Goal: Task Accomplishment & Management: Manage account settings

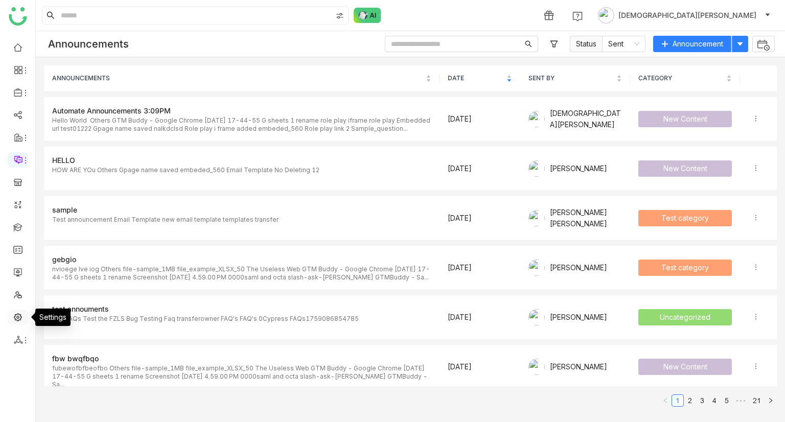
click at [14, 315] on link at bounding box center [17, 316] width 9 height 9
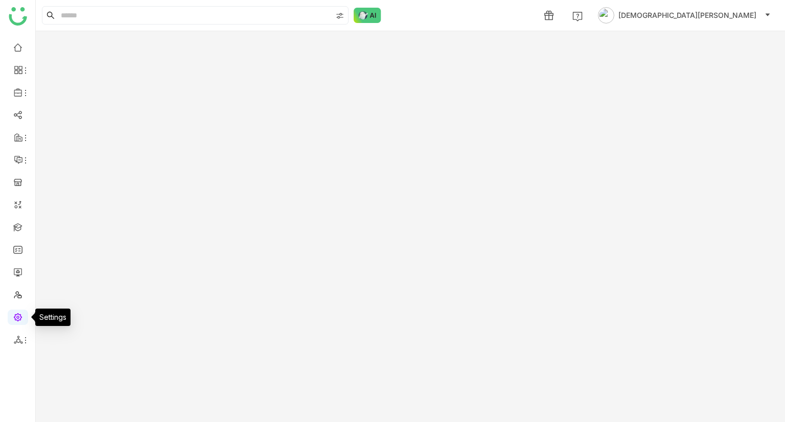
click at [14, 315] on link at bounding box center [17, 316] width 9 height 9
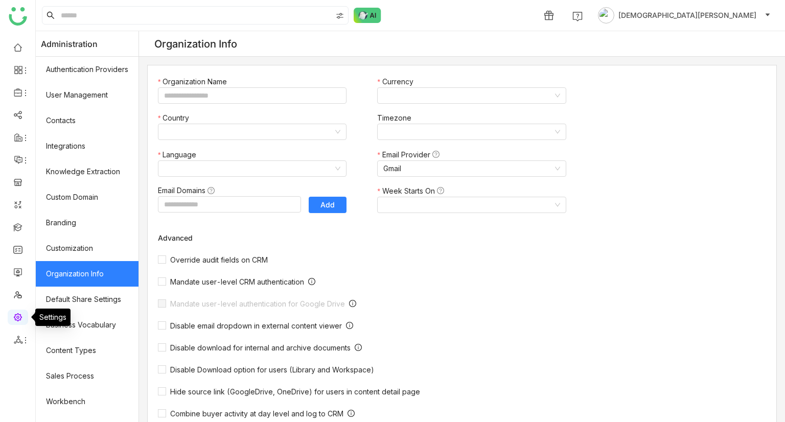
type input "*******"
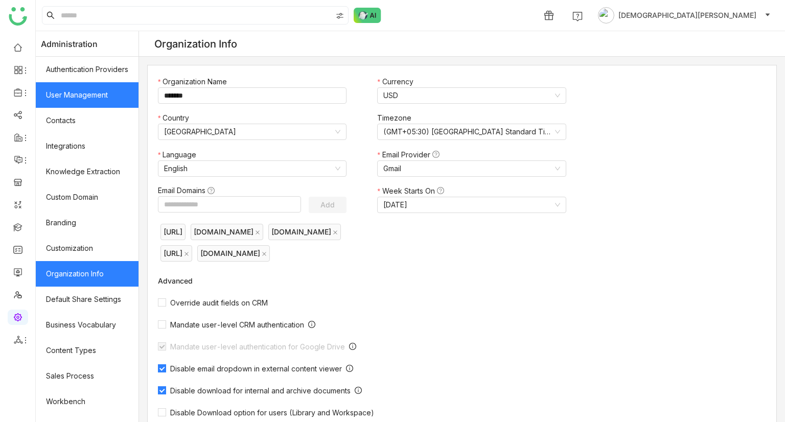
click at [117, 94] on link "User Management" at bounding box center [87, 95] width 103 height 26
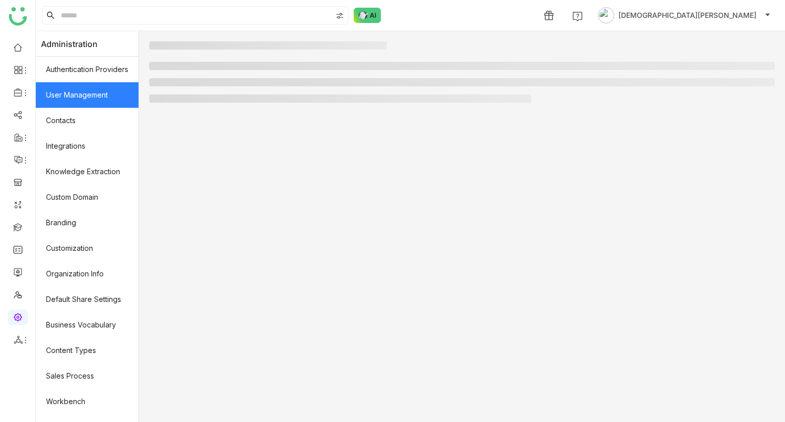
click at [117, 94] on link "User Management" at bounding box center [87, 95] width 103 height 26
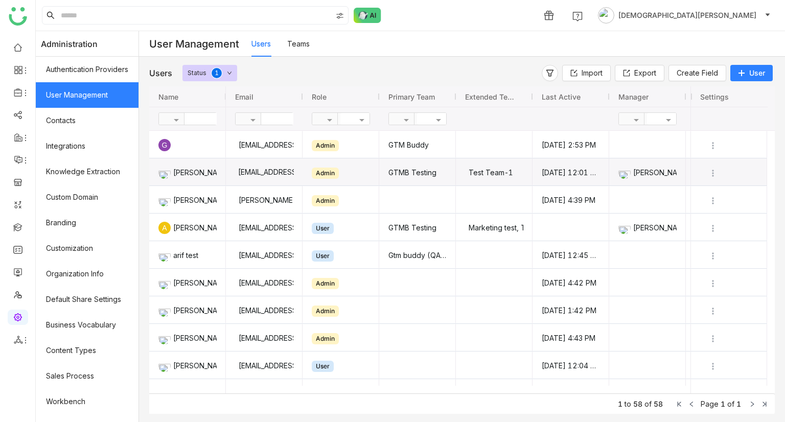
click at [262, 172] on div "aavi@gtmcloud.net" at bounding box center [264, 172] width 59 height 27
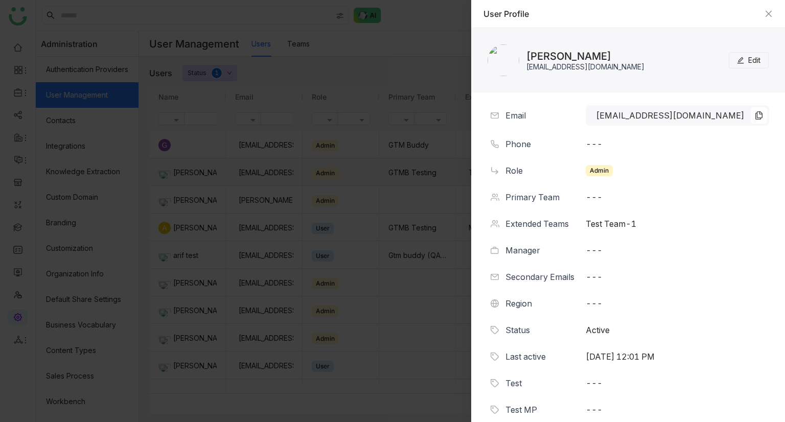
click at [732, 54] on button "Edit" at bounding box center [749, 60] width 40 height 16
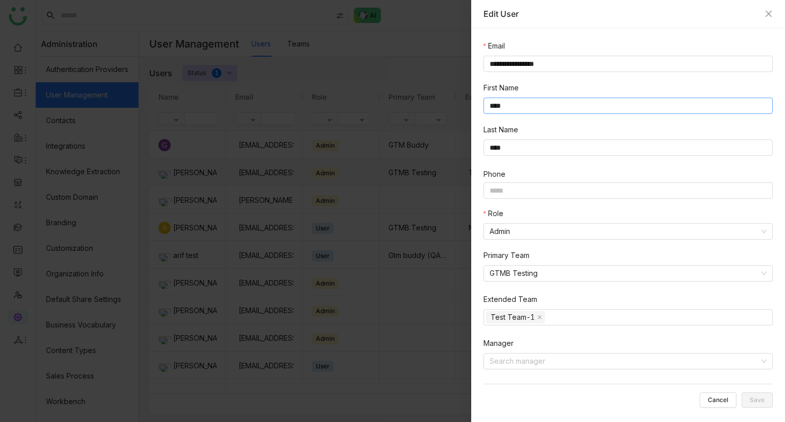
scroll to position [311, 0]
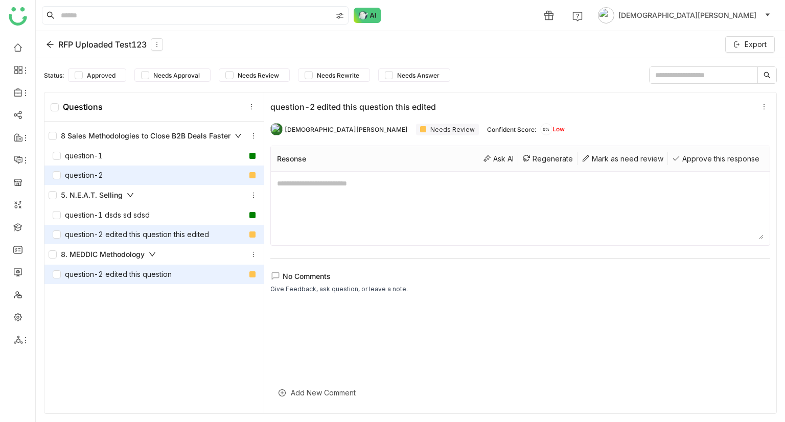
click at [51, 44] on icon at bounding box center [50, 44] width 7 height 7
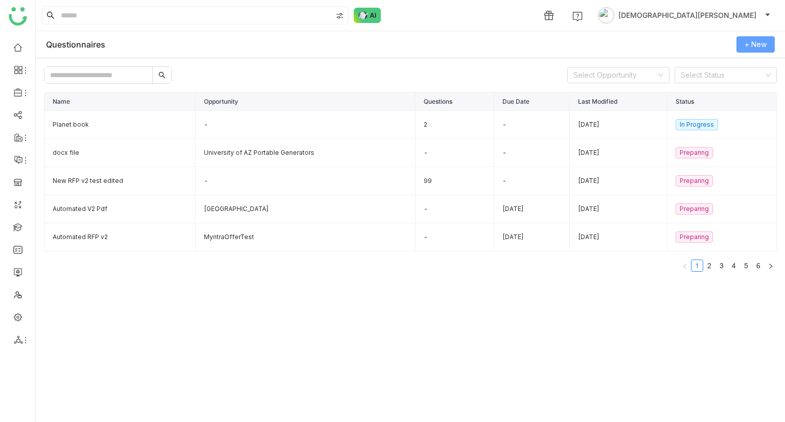
click at [765, 43] on span "+ New" at bounding box center [756, 44] width 22 height 11
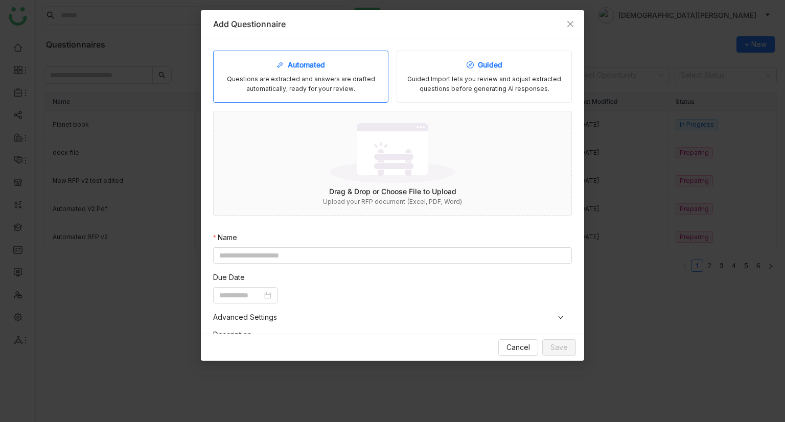
click at [449, 79] on div "Guided Import lets you review and adjust extracted questions before generating …" at bounding box center [484, 84] width 158 height 19
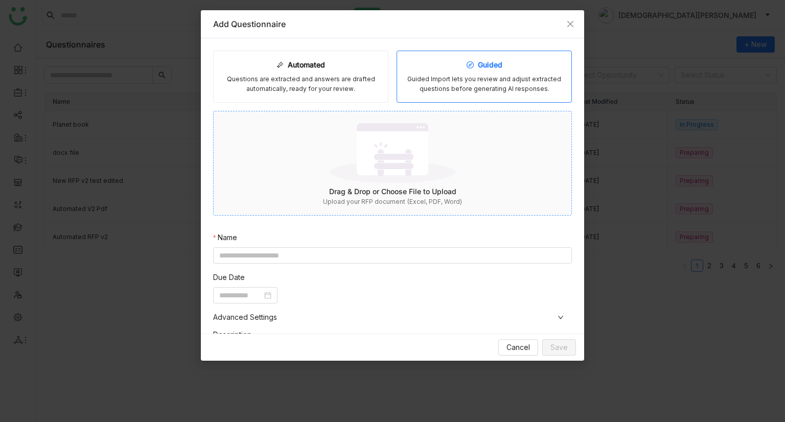
click at [339, 177] on img at bounding box center [393, 153] width 126 height 66
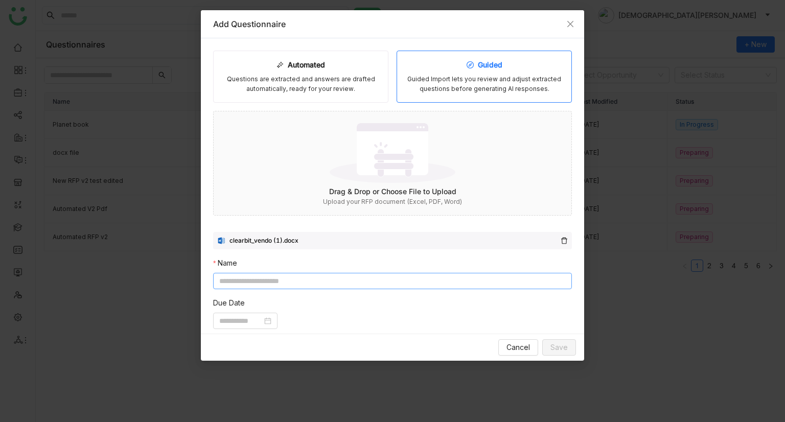
click at [315, 275] on input at bounding box center [392, 281] width 359 height 16
click at [281, 283] on input at bounding box center [392, 281] width 359 height 16
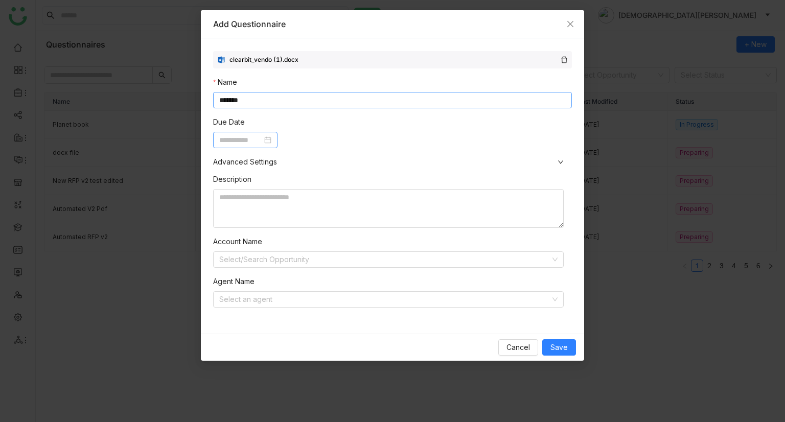
type input "*******"
click at [231, 136] on input at bounding box center [240, 139] width 43 height 11
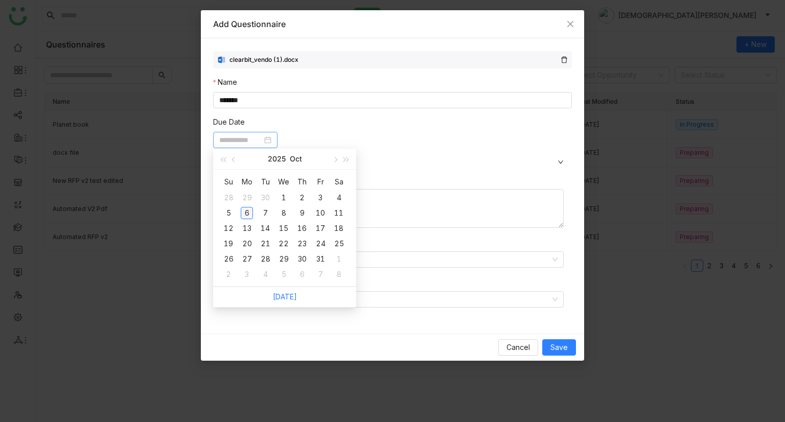
click at [242, 216] on div "6" at bounding box center [247, 213] width 12 height 12
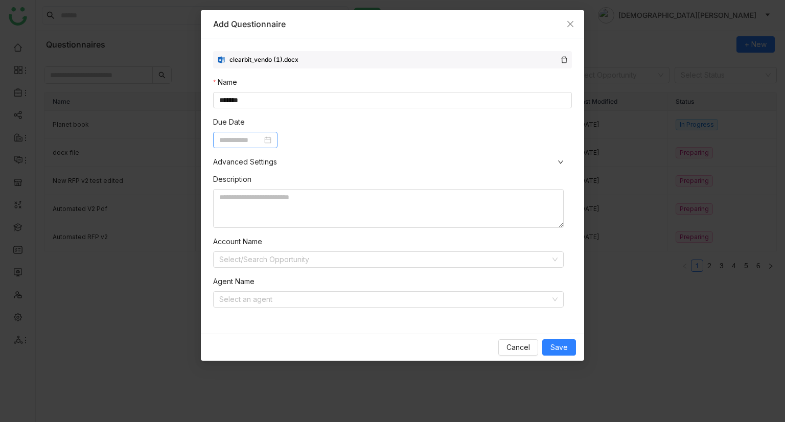
type input "**********"
click at [225, 195] on textarea "To enrich screen reader interactions, please activate Accessibility in Grammarl…" at bounding box center [388, 208] width 351 height 39
type textarea "**********"
drag, startPoint x: 250, startPoint y: 268, endPoint x: 260, endPoint y: 260, distance: 12.8
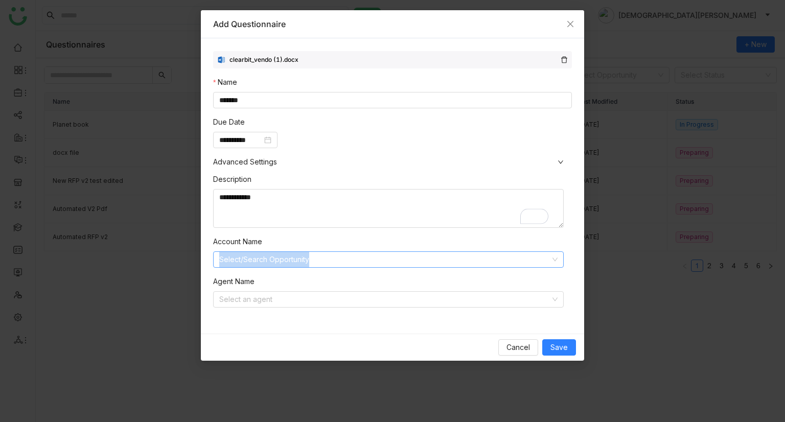
click at [260, 260] on div "**********" at bounding box center [392, 245] width 359 height 154
click at [262, 262] on input at bounding box center [384, 259] width 331 height 15
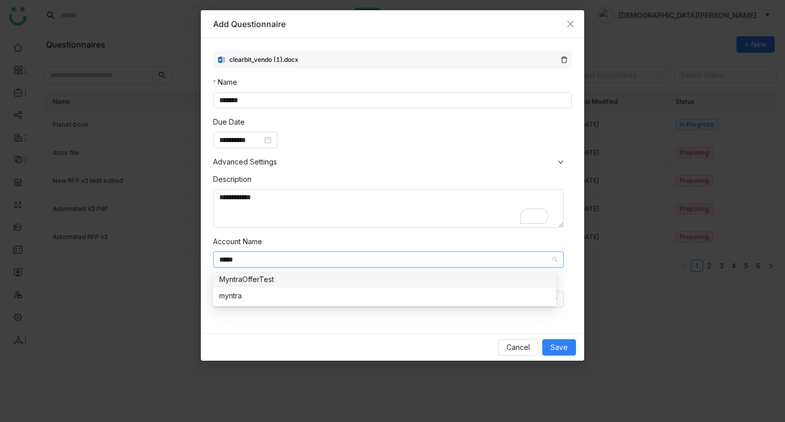
type input "*****"
click at [281, 281] on div "MyntraOfferTest" at bounding box center [384, 279] width 331 height 11
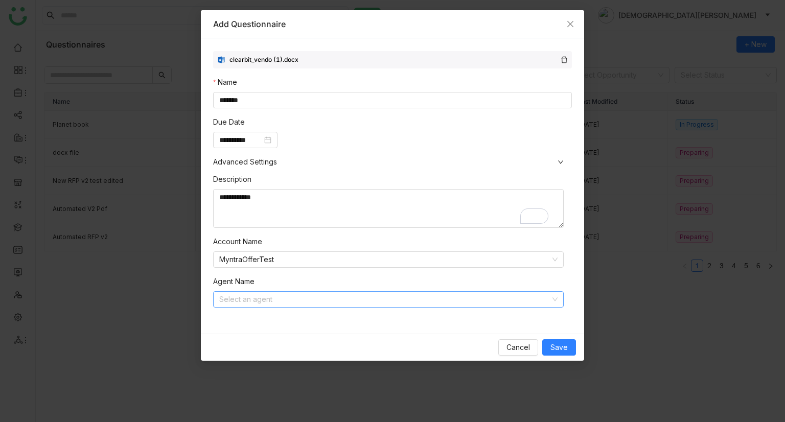
click at [305, 297] on input at bounding box center [384, 299] width 331 height 15
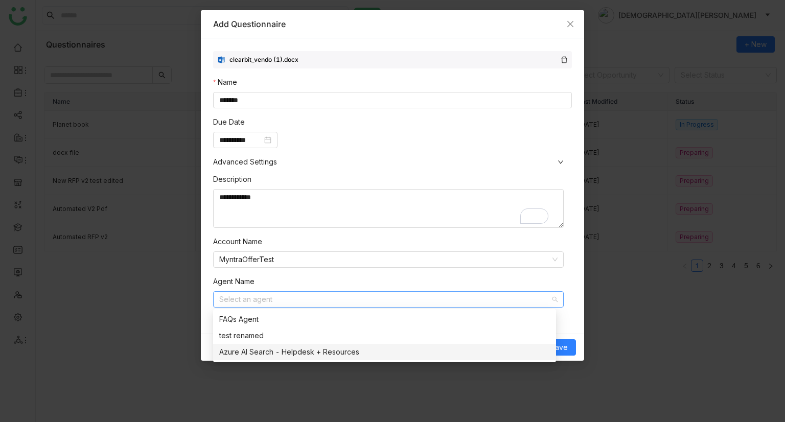
click at [325, 351] on div "Azure AI Search - Helpdesk + Resources" at bounding box center [384, 352] width 331 height 11
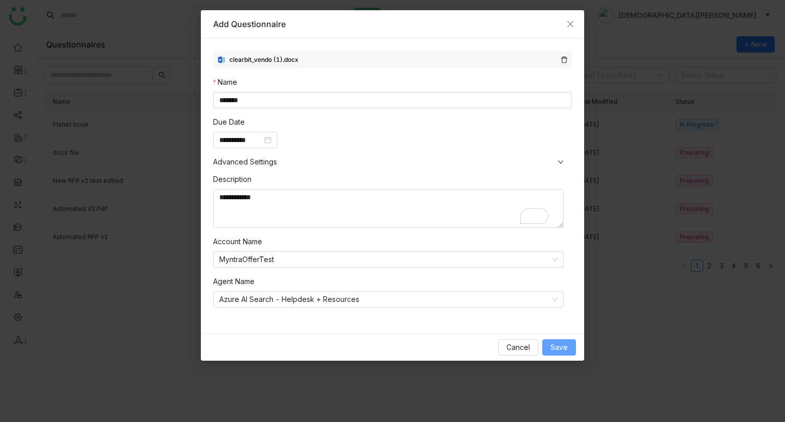
click at [555, 350] on span "Save" at bounding box center [559, 347] width 17 height 11
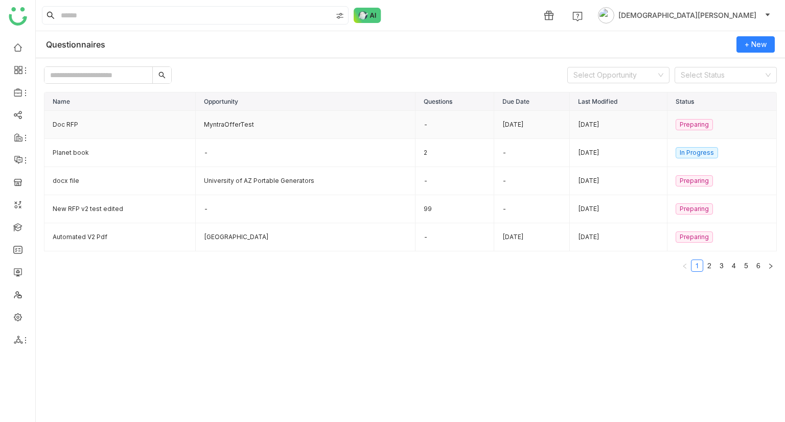
click at [141, 128] on td "Doc RFP" at bounding box center [119, 125] width 151 height 28
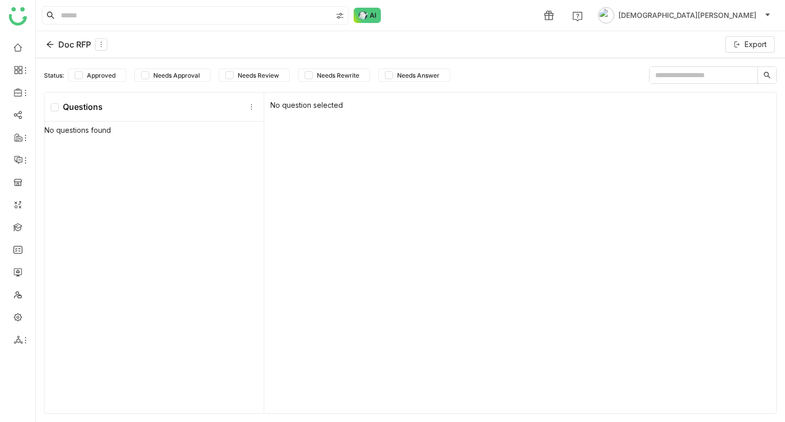
click at [58, 43] on div "Doc RFP" at bounding box center [76, 44] width 61 height 12
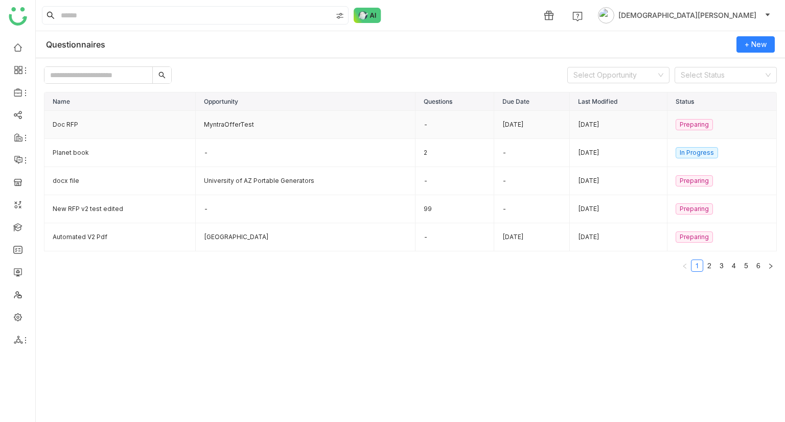
click at [147, 127] on td "Doc RFP" at bounding box center [119, 125] width 151 height 28
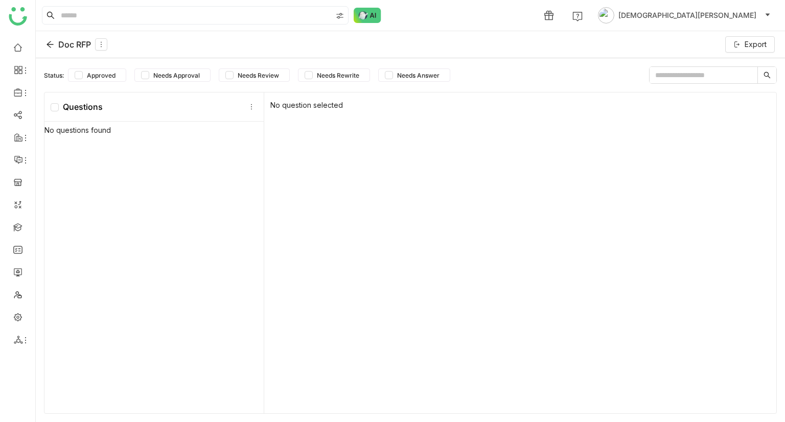
click at [54, 42] on icon at bounding box center [50, 44] width 8 height 8
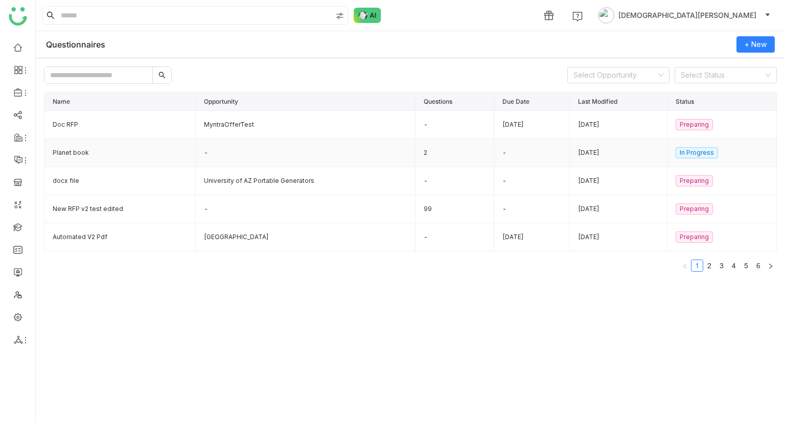
click at [112, 155] on td "Planet book" at bounding box center [119, 153] width 151 height 28
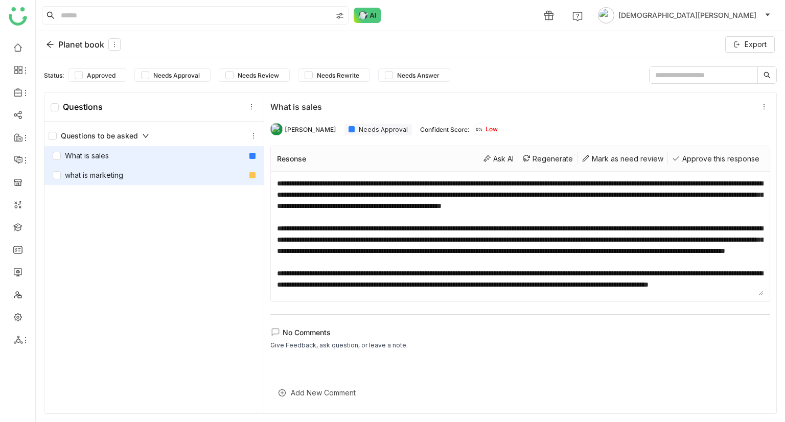
click at [120, 174] on div "what is marketing" at bounding box center [88, 175] width 71 height 11
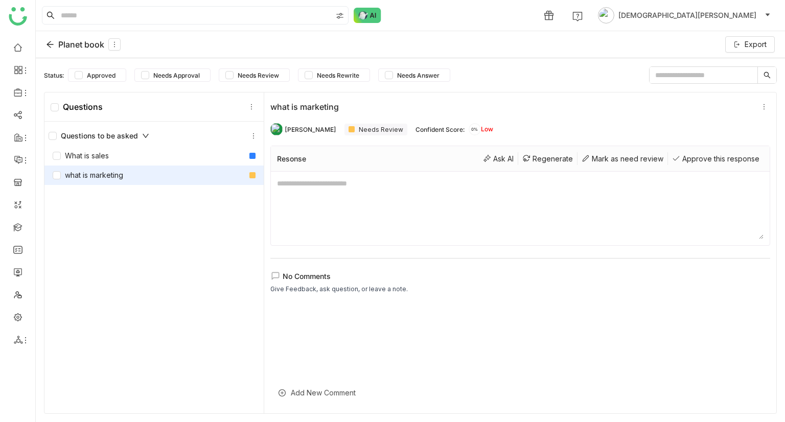
click at [47, 46] on icon at bounding box center [50, 44] width 8 height 8
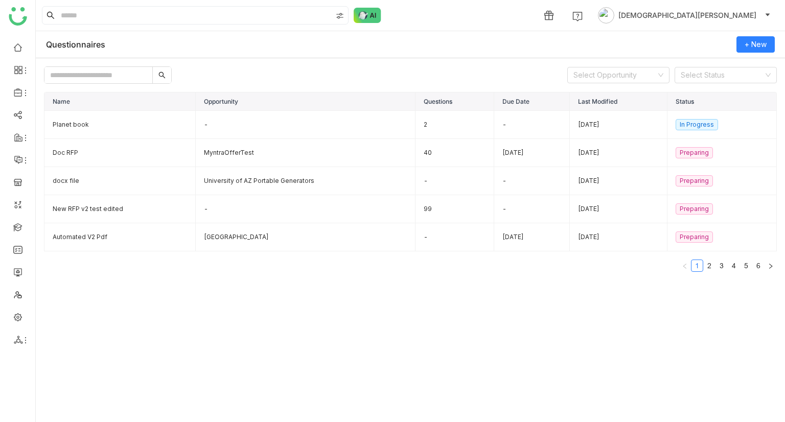
click at [97, 160] on td "Doc RFP" at bounding box center [119, 153] width 151 height 28
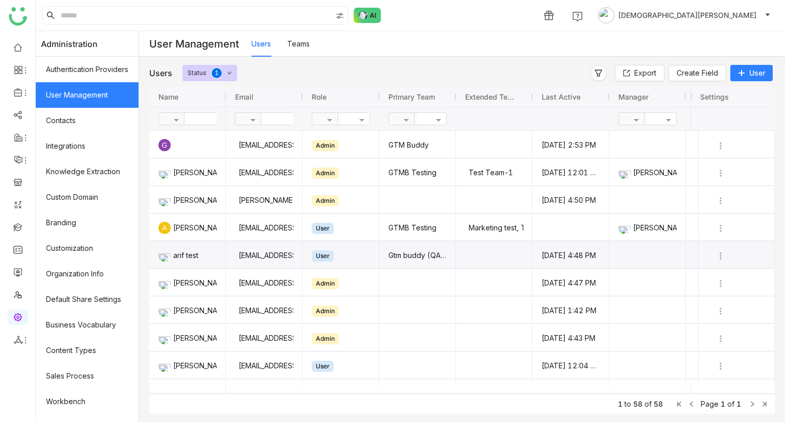
drag, startPoint x: 128, startPoint y: 288, endPoint x: 265, endPoint y: 257, distance: 139.9
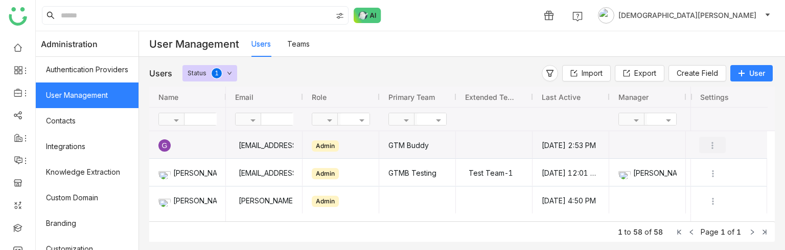
click at [712, 145] on img "Press SPACE to select this row." at bounding box center [713, 145] width 10 height 10
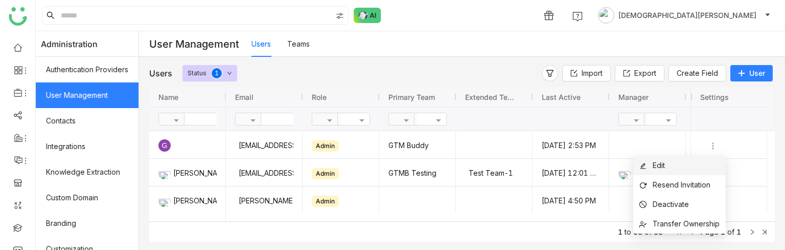
click at [668, 166] on li "Edit" at bounding box center [680, 164] width 93 height 19
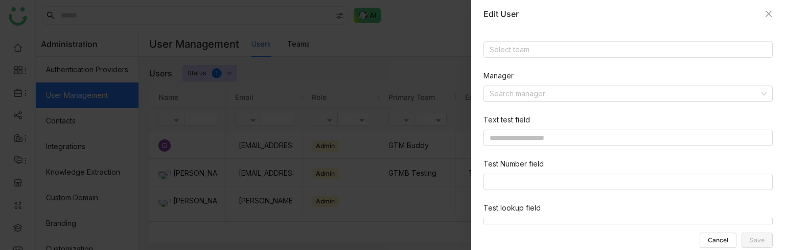
scroll to position [327, 0]
